Goal: Information Seeking & Learning: Learn about a topic

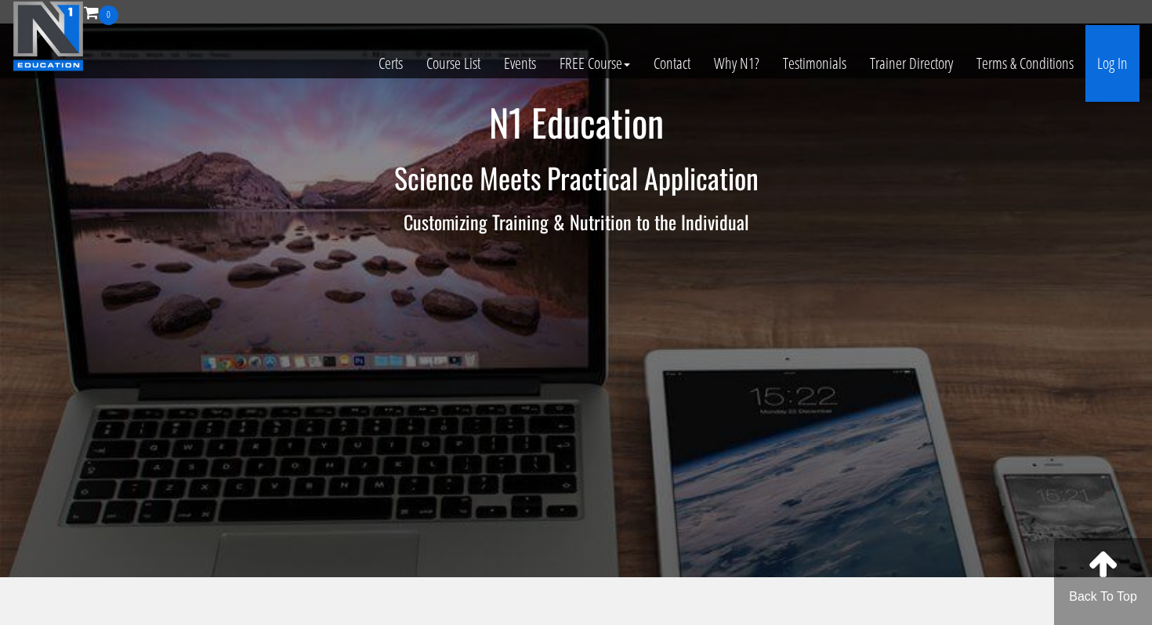
click at [1111, 60] on link "Log In" at bounding box center [1112, 63] width 54 height 77
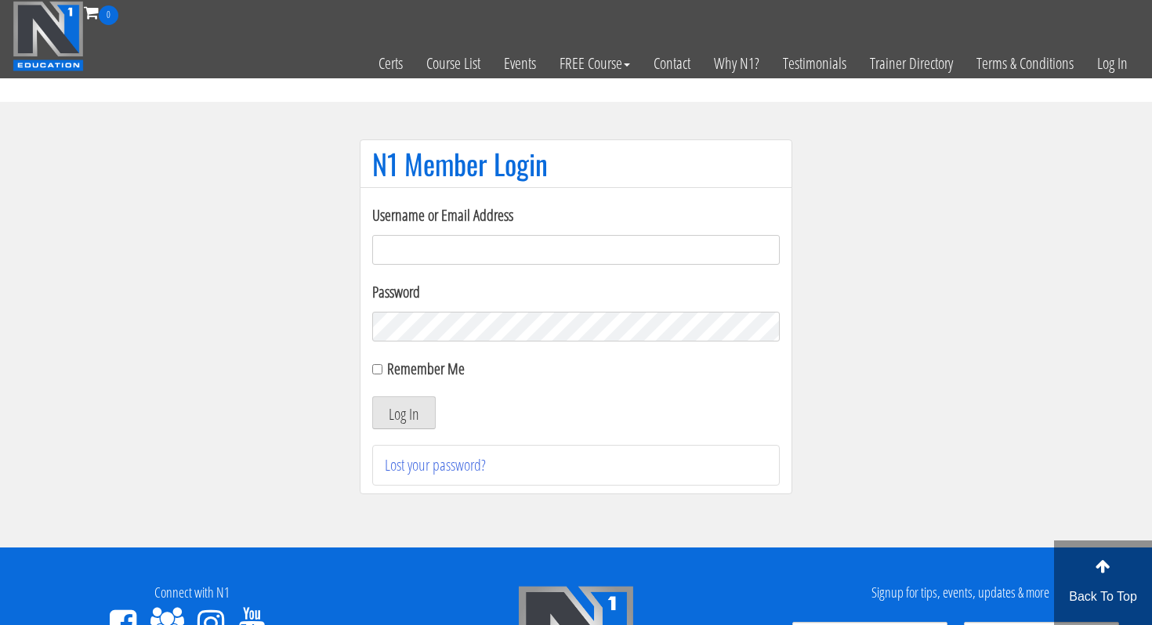
type input "Rutger.a.visser@gmail.com"
click at [400, 414] on button "Log In" at bounding box center [403, 412] width 63 height 33
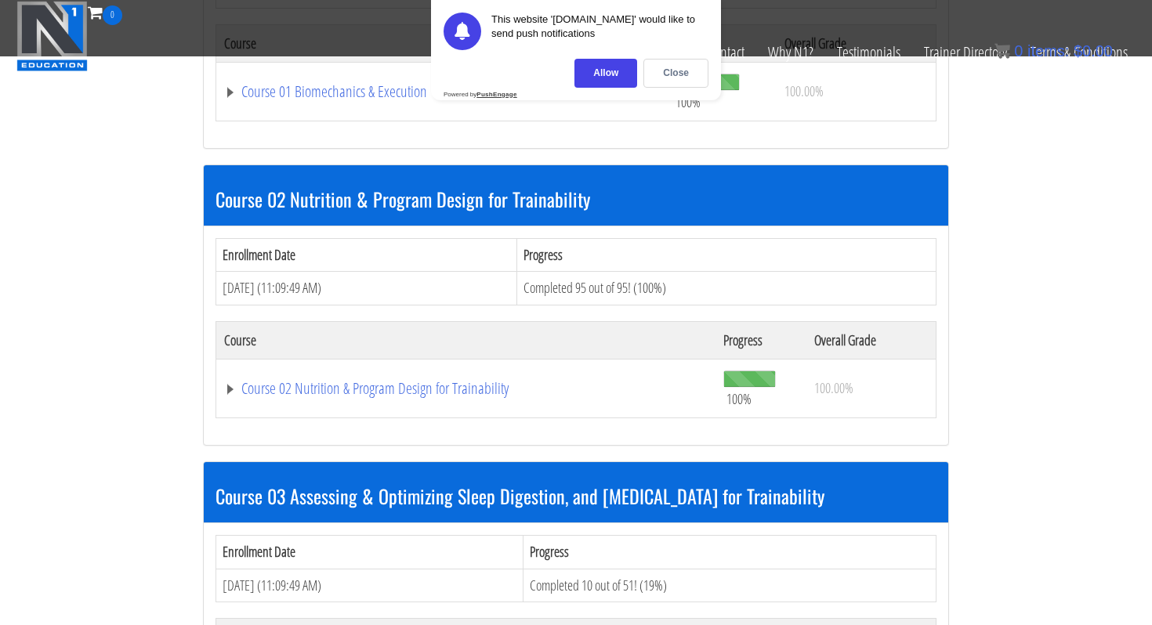
scroll to position [639, 0]
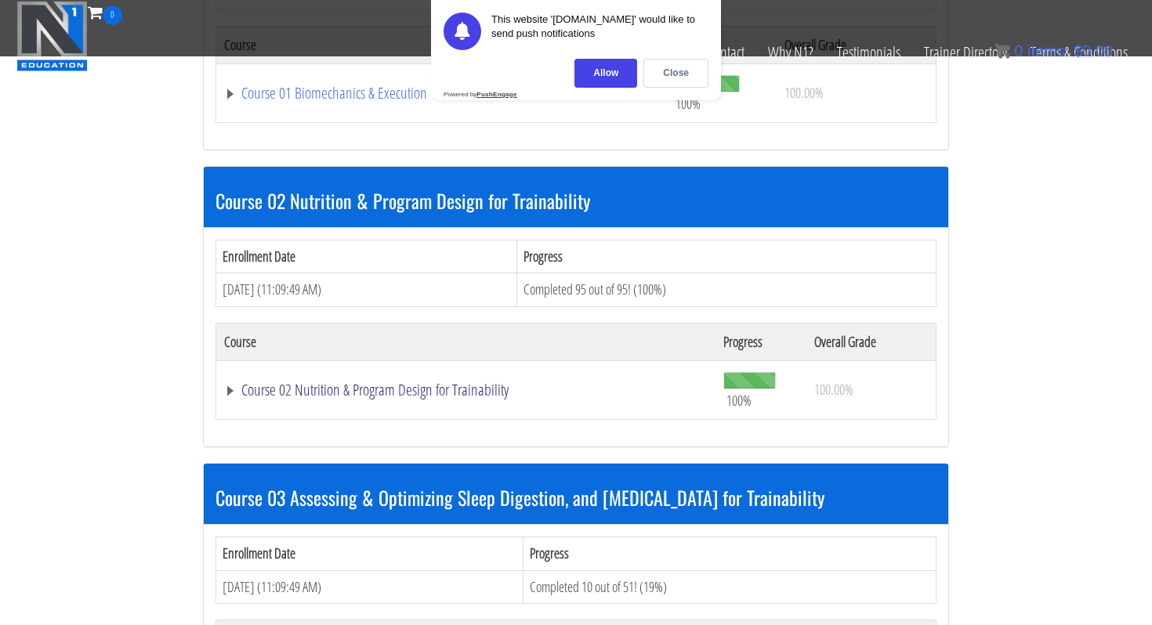
click at [324, 387] on link "Course 02 Nutrition & Program Design for Trainability" at bounding box center [465, 390] width 483 height 16
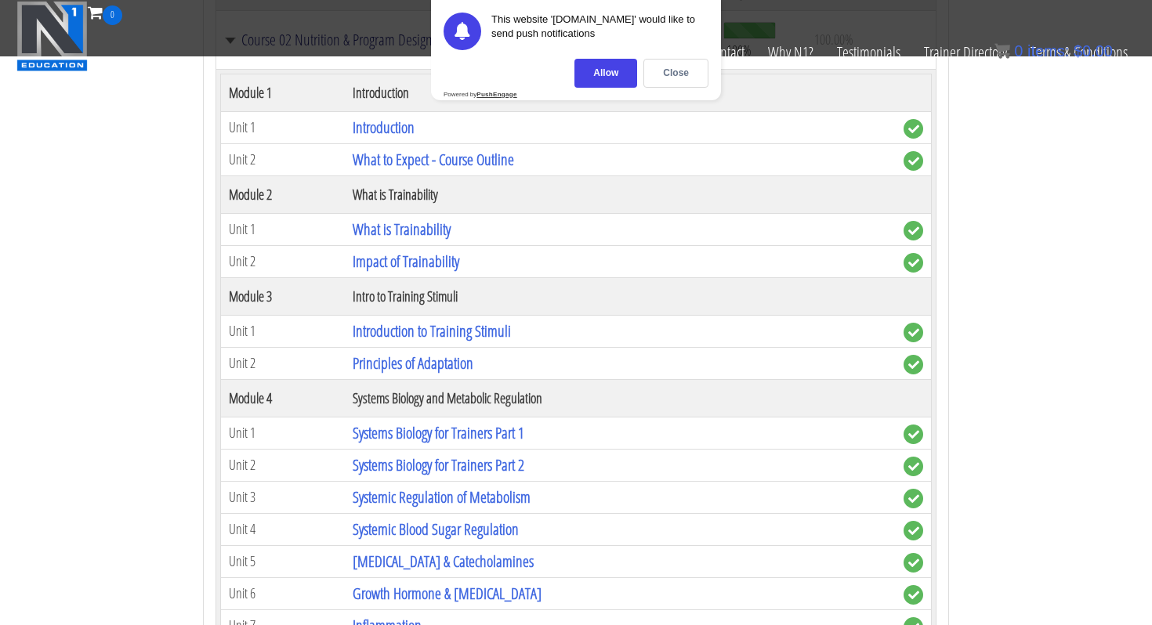
scroll to position [990, 0]
click at [668, 81] on div "Close" at bounding box center [675, 73] width 65 height 29
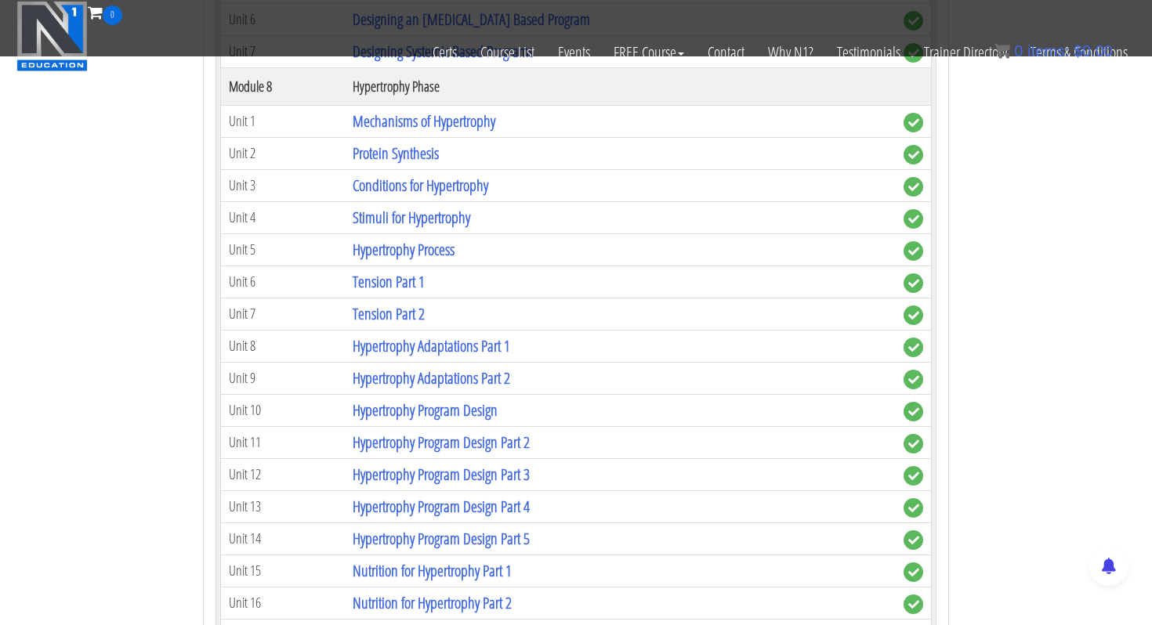
scroll to position [2668, 0]
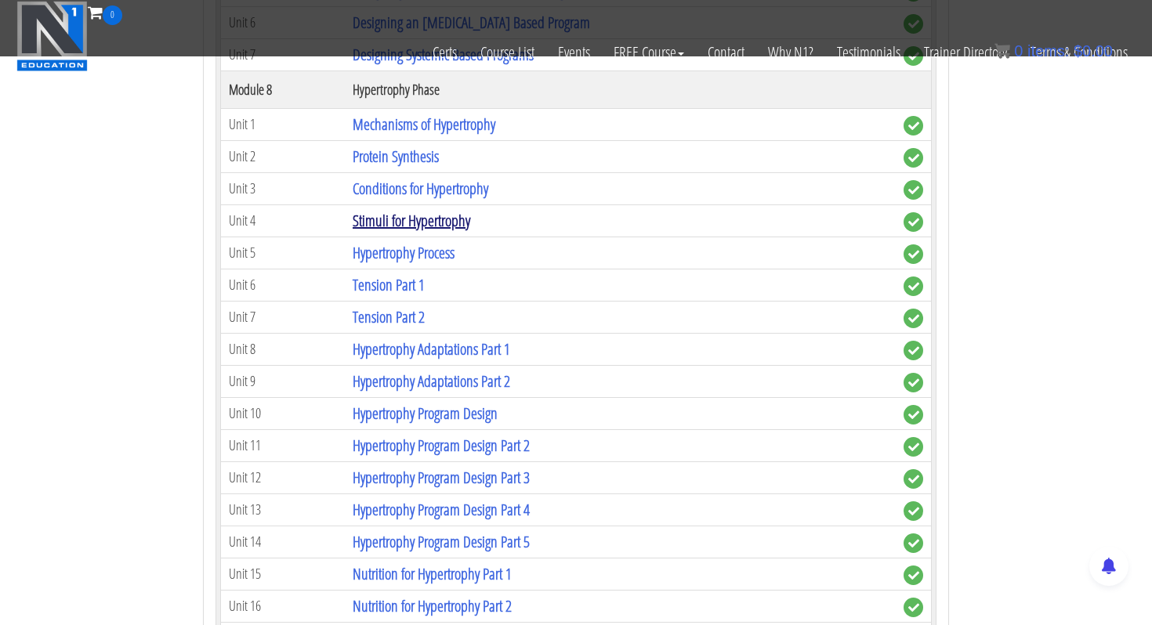
click at [431, 222] on link "Stimuli for Hypertrophy" at bounding box center [412, 220] width 118 height 21
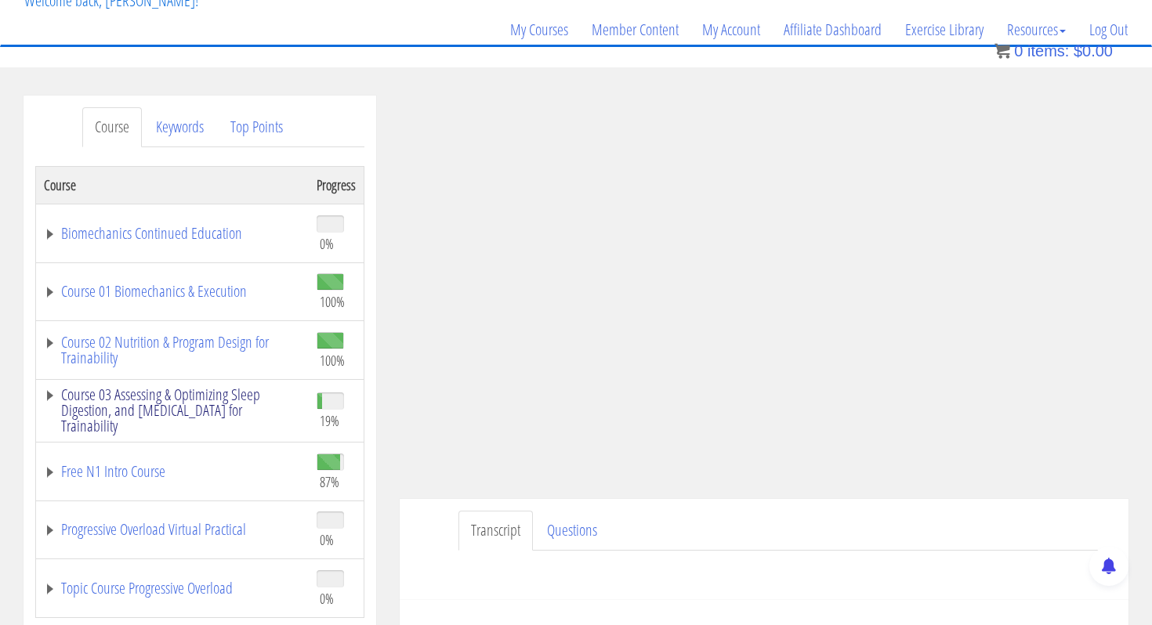
scroll to position [111, 0]
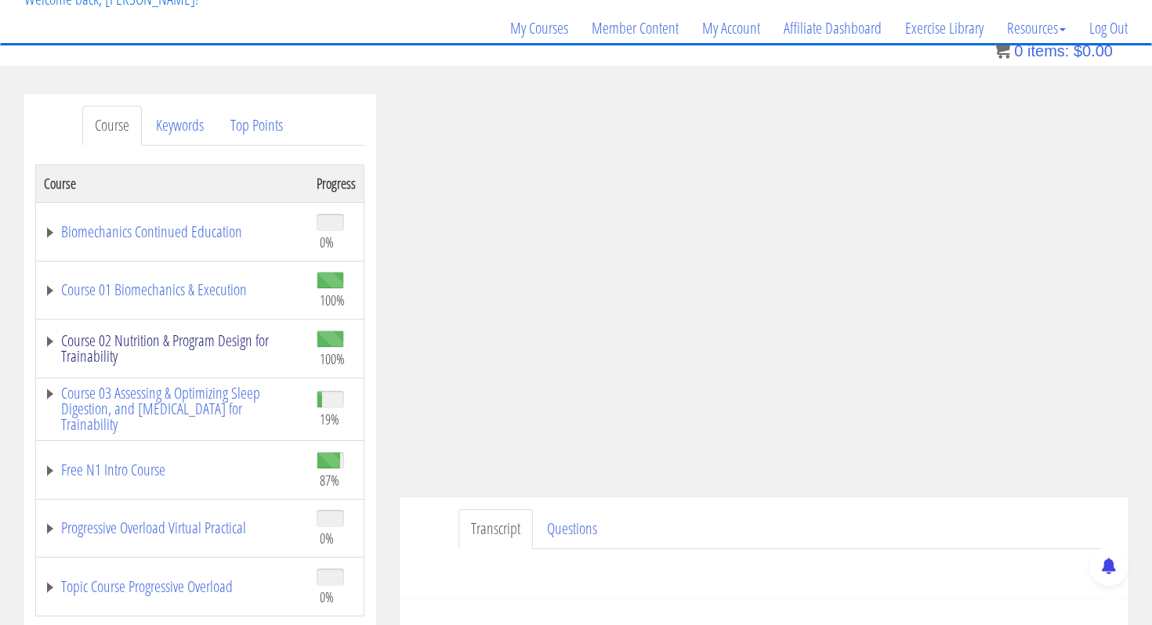
click at [49, 343] on link "Course 02 Nutrition & Program Design for Trainability" at bounding box center [172, 348] width 257 height 31
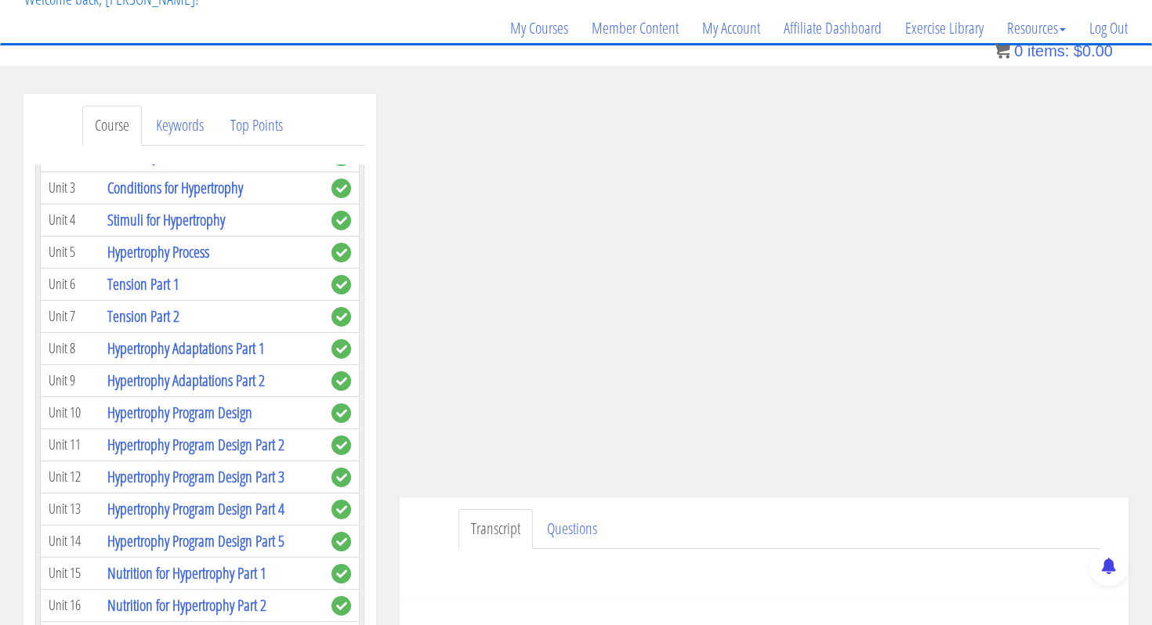
scroll to position [2362, 0]
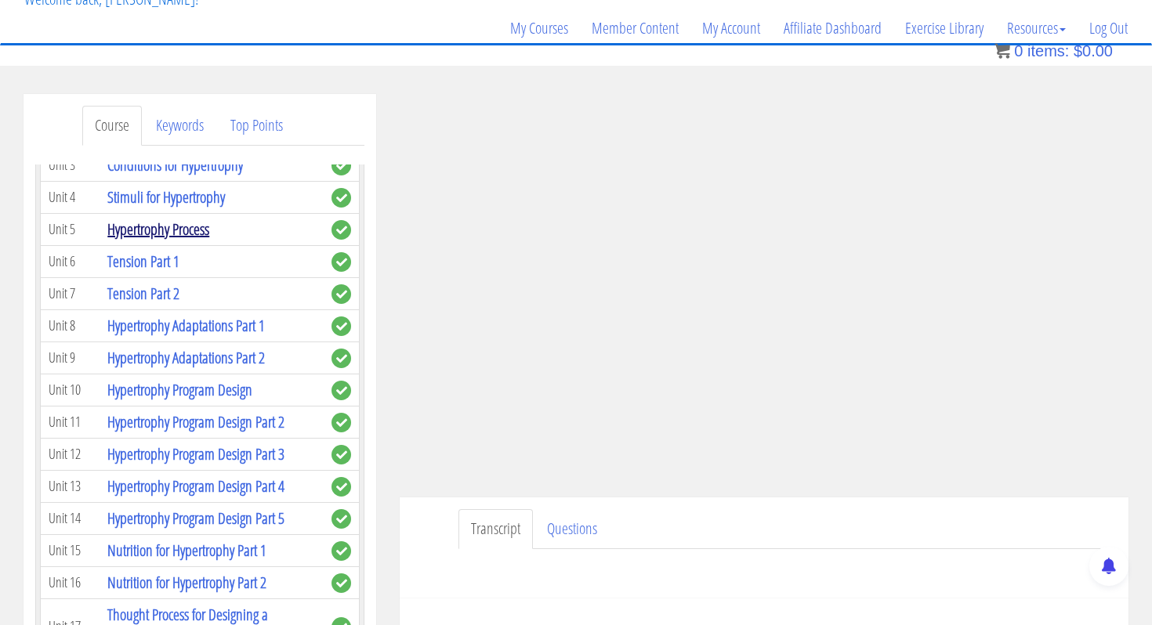
click at [136, 228] on link "Hypertrophy Process" at bounding box center [158, 229] width 102 height 21
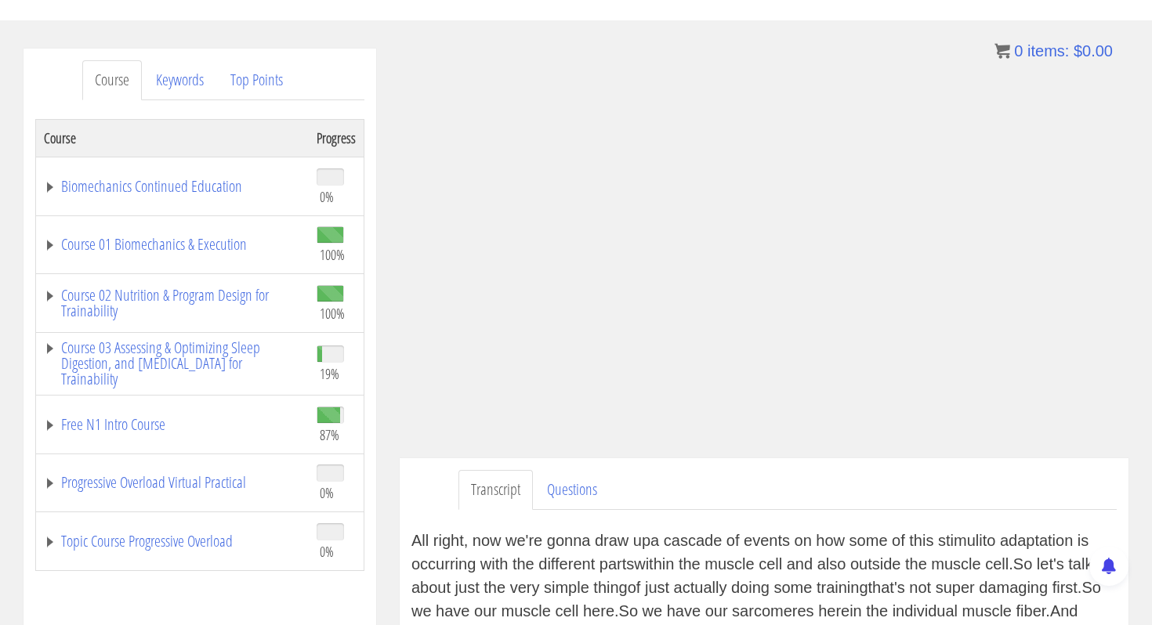
scroll to position [165, 0]
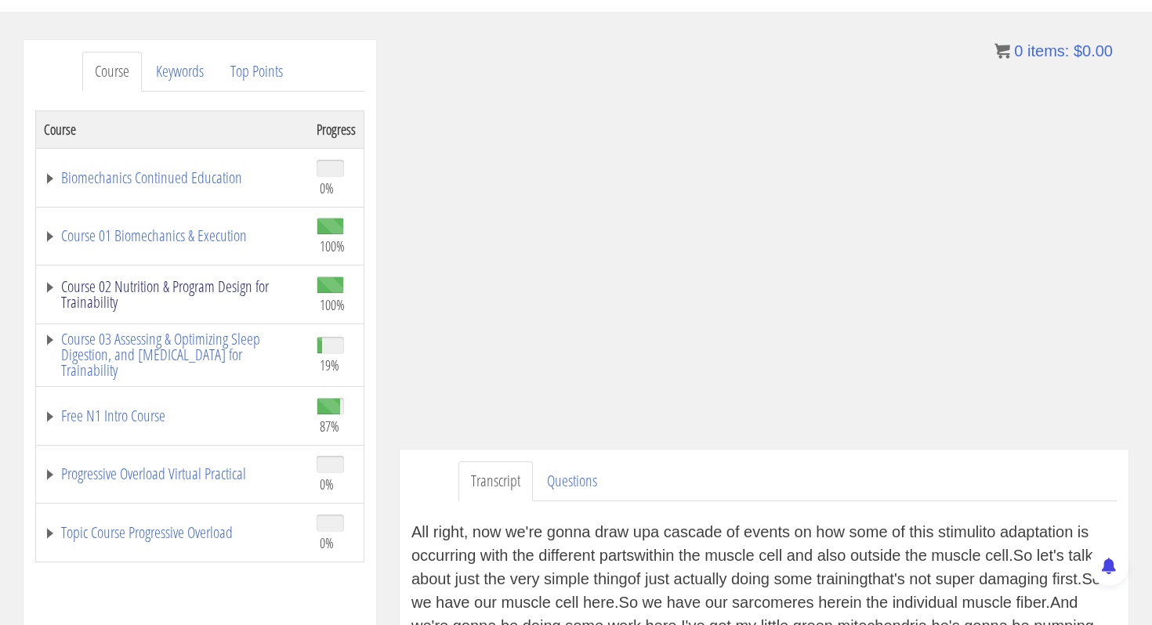
click at [78, 291] on link "Course 02 Nutrition & Program Design for Trainability" at bounding box center [172, 294] width 257 height 31
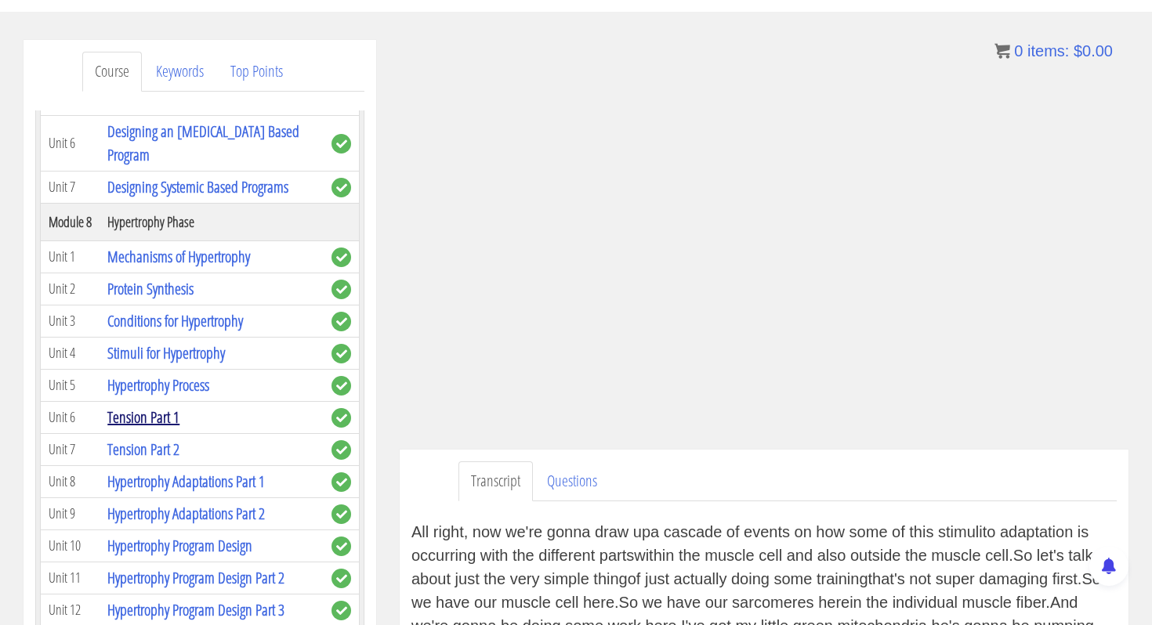
scroll to position [2155, 0]
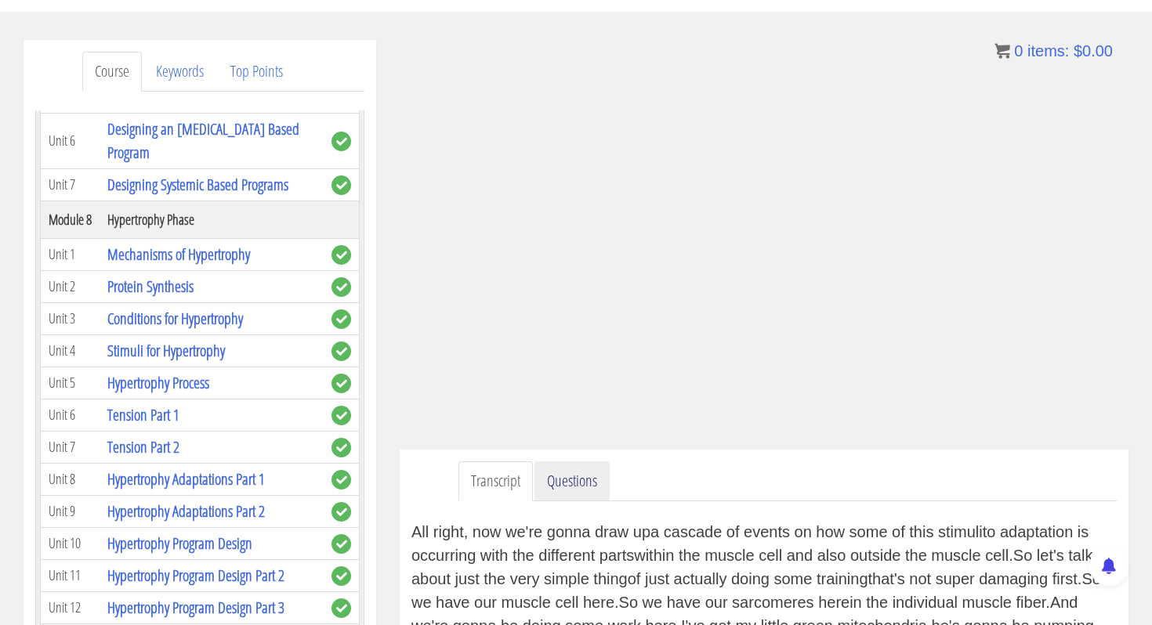
click at [570, 483] on link "Questions" at bounding box center [571, 481] width 75 height 40
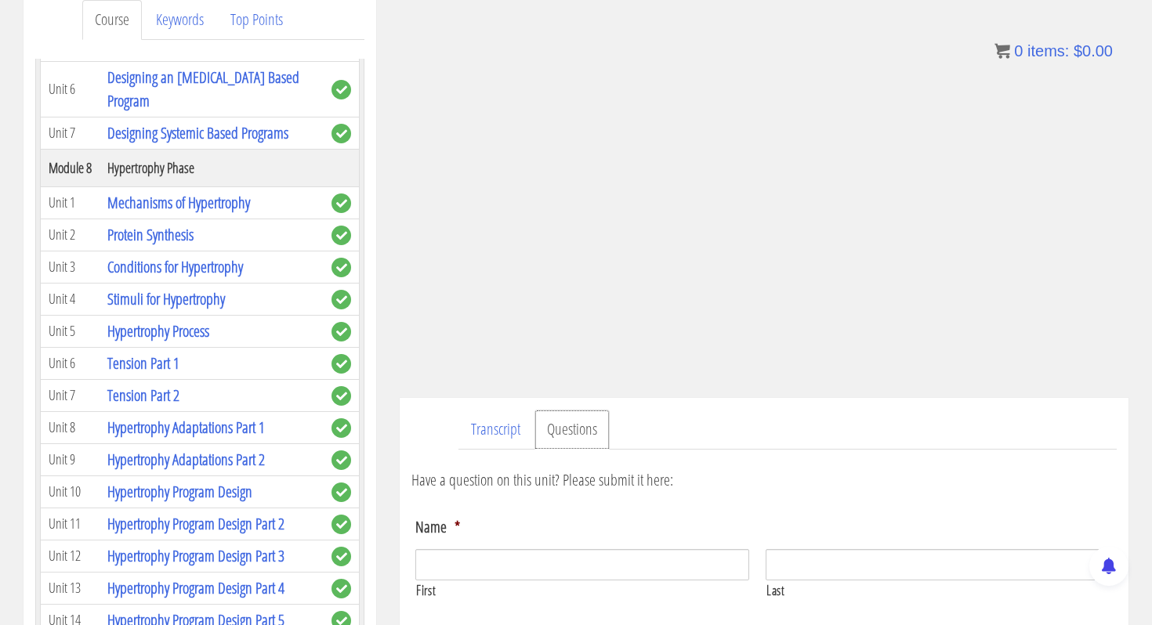
scroll to position [211, 0]
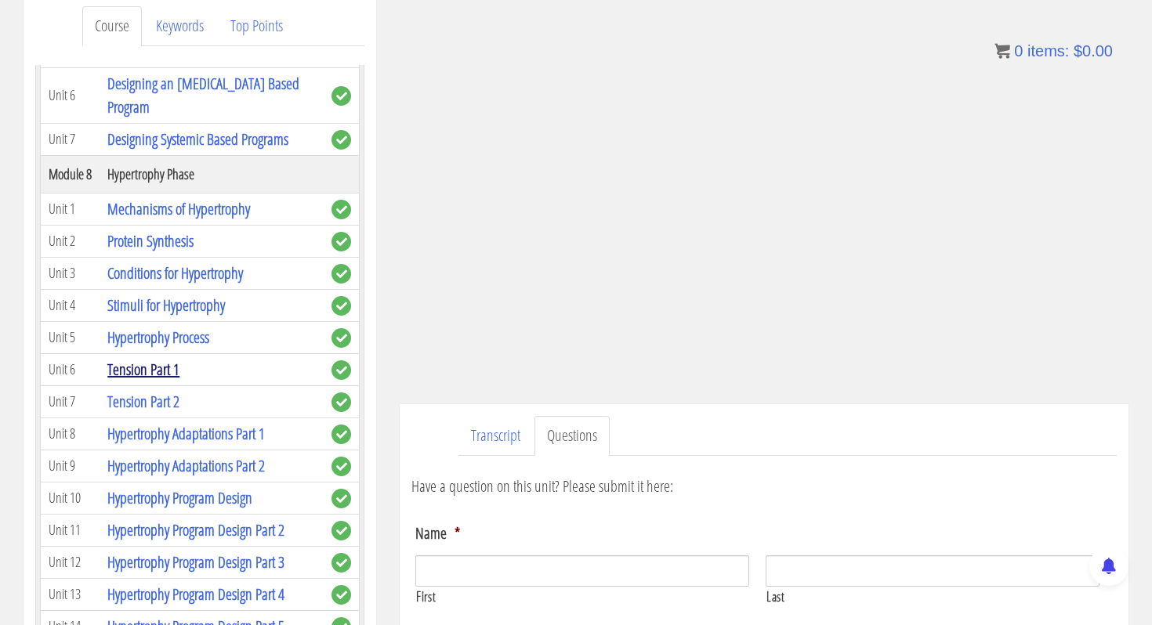
click at [160, 373] on link "Tension Part 1" at bounding box center [143, 369] width 72 height 21
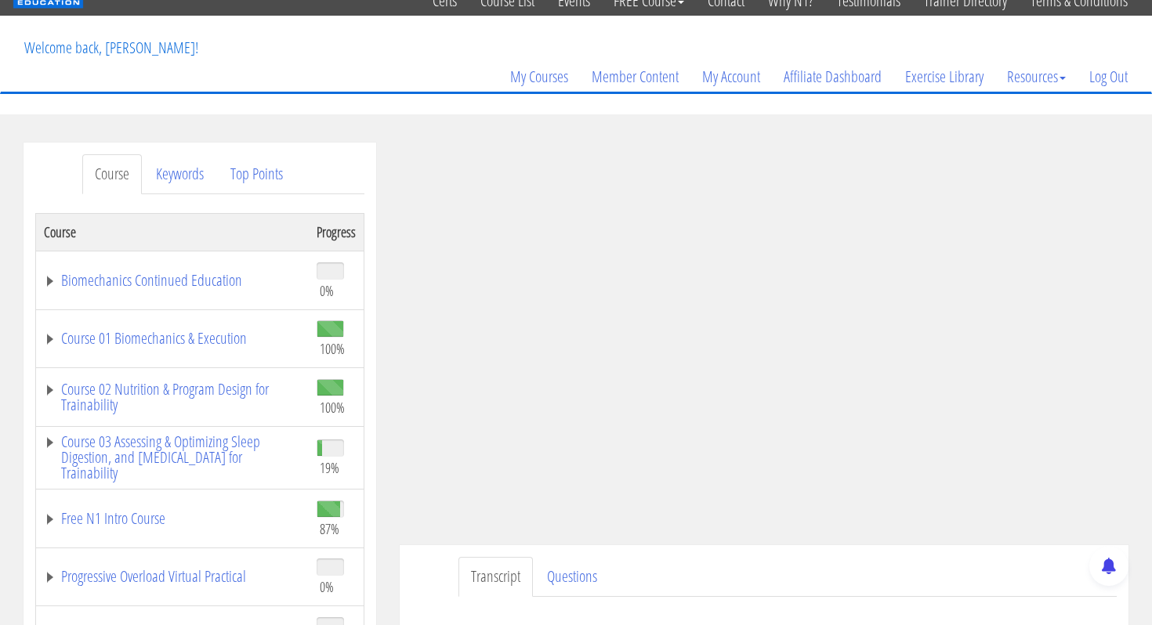
scroll to position [77, 0]
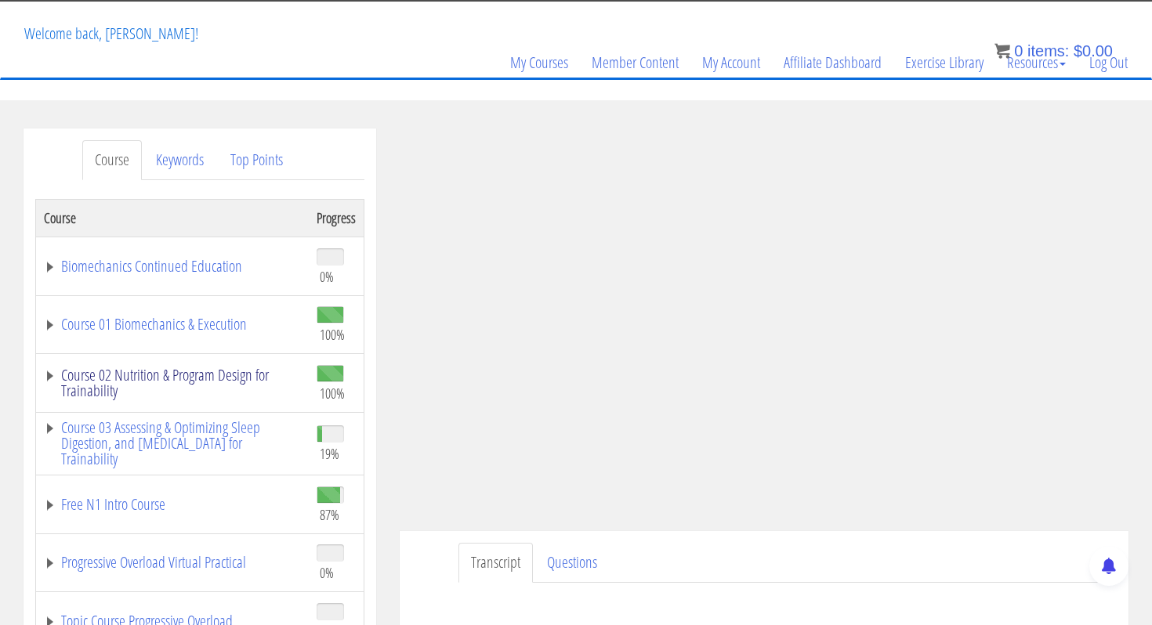
click at [135, 367] on link "Course 02 Nutrition & Program Design for Trainability" at bounding box center [172, 382] width 257 height 31
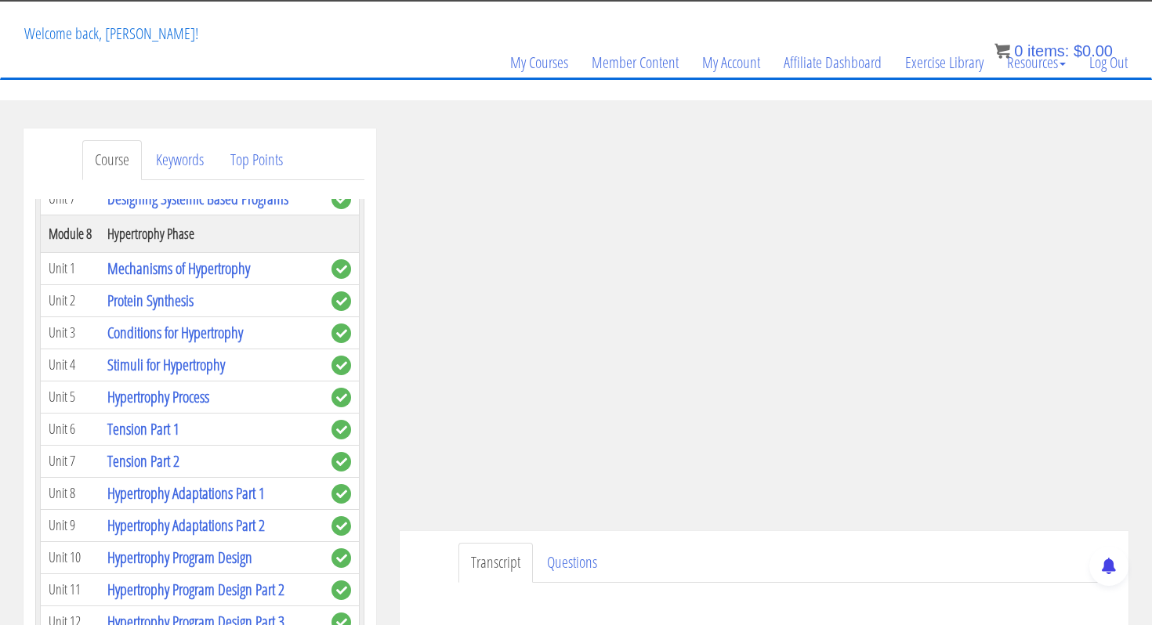
scroll to position [2265, 0]
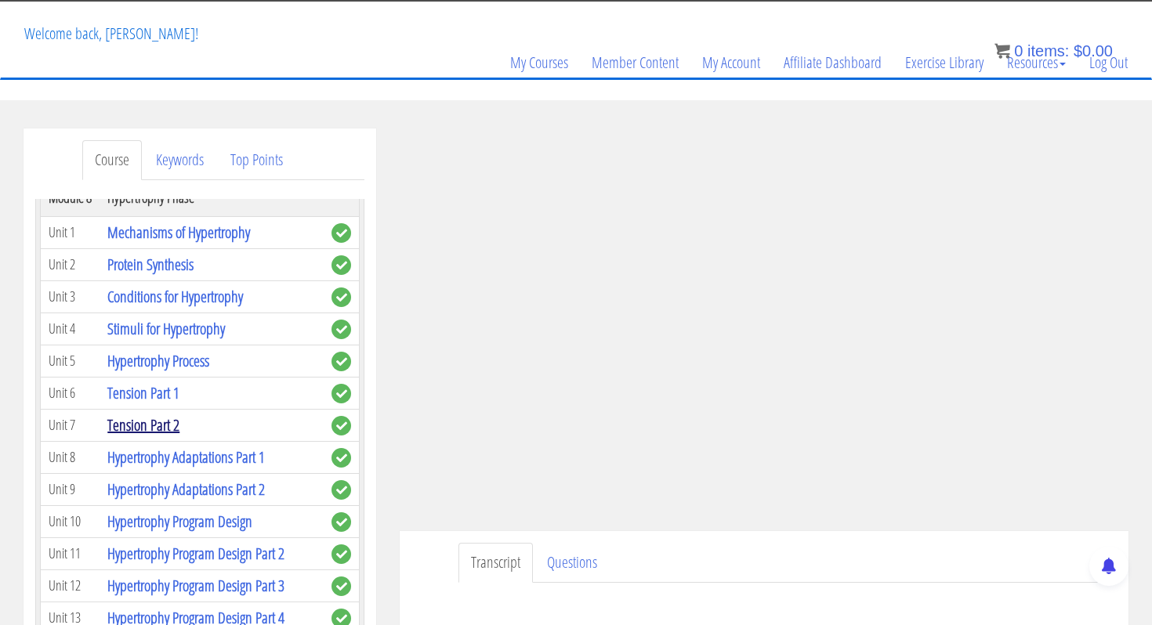
click at [135, 416] on link "Tension Part 2" at bounding box center [143, 424] width 72 height 21
click at [154, 432] on link "Tension Part 2" at bounding box center [143, 424] width 72 height 21
click at [154, 426] on link "Tension Part 2" at bounding box center [143, 424] width 72 height 21
click at [154, 425] on link "Tension Part 2" at bounding box center [143, 424] width 72 height 21
